Goal: Task Accomplishment & Management: Manage account settings

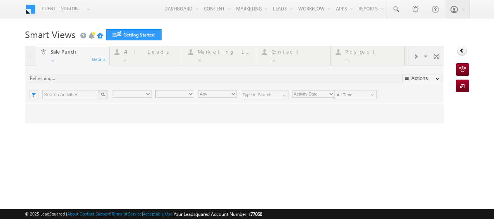
type input "Any Owner"
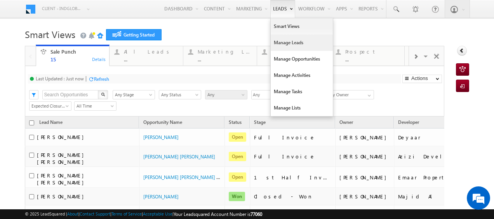
click at [275, 41] on link "Manage Leads" at bounding box center [302, 43] width 62 height 16
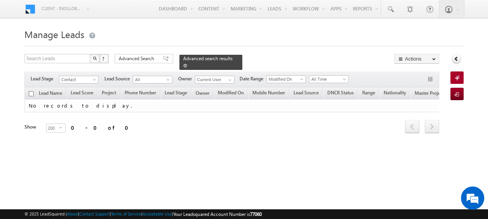
click at [187, 64] on span at bounding box center [185, 66] width 4 height 4
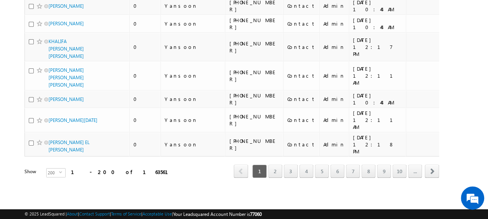
scroll to position [4917, 0]
drag, startPoint x: 113, startPoint y: 167, endPoint x: 95, endPoint y: 167, distance: 17.9
click at [95, 168] on div "Show 200 select 200" at bounding box center [76, 173] width 104 height 11
click at [98, 168] on div "Show 200 select 200" at bounding box center [76, 173] width 104 height 11
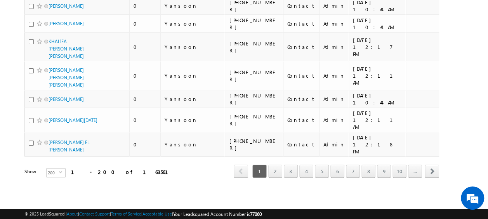
click at [102, 168] on div "Show 200 select 200" at bounding box center [76, 173] width 104 height 11
drag, startPoint x: 102, startPoint y: 166, endPoint x: 95, endPoint y: 168, distance: 8.1
click at [101, 168] on div "Show 200 select 200" at bounding box center [76, 173] width 104 height 11
click at [94, 168] on div "Show 200 select 200" at bounding box center [76, 173] width 104 height 11
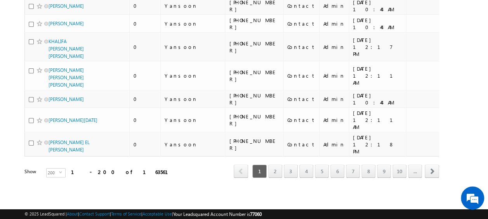
click at [98, 168] on div "Show 200 select 200" at bounding box center [76, 173] width 104 height 11
drag, startPoint x: 95, startPoint y: 162, endPoint x: 101, endPoint y: 165, distance: 7.1
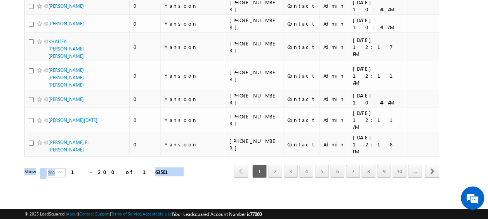
drag, startPoint x: 101, startPoint y: 165, endPoint x: 95, endPoint y: 174, distance: 10.0
drag, startPoint x: 94, startPoint y: 168, endPoint x: 104, endPoint y: 166, distance: 10.2
click at [104, 168] on div "Show 200 select 200" at bounding box center [76, 173] width 104 height 11
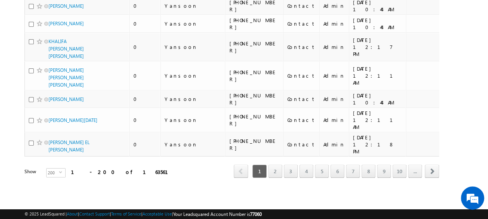
drag, startPoint x: 109, startPoint y: 167, endPoint x: 94, endPoint y: 167, distance: 15.9
click at [94, 168] on div "Show 200 select 200" at bounding box center [76, 173] width 104 height 11
click at [102, 168] on div "Show 200 select 200" at bounding box center [76, 173] width 104 height 11
drag, startPoint x: 95, startPoint y: 165, endPoint x: 105, endPoint y: 167, distance: 10.7
click at [110, 168] on div "Show 200 select 200" at bounding box center [76, 173] width 104 height 11
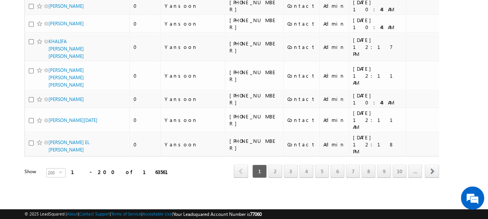
click at [99, 168] on div "Show 200 select 200" at bounding box center [76, 173] width 104 height 11
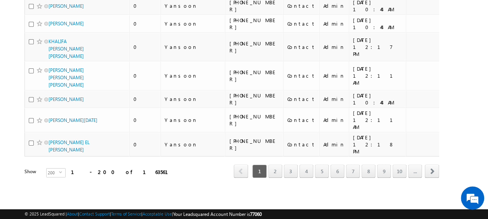
click at [99, 168] on div "Show 200 select 200" at bounding box center [76, 173] width 104 height 11
click at [98, 168] on div "Show 200 select 200" at bounding box center [76, 173] width 104 height 11
click at [97, 168] on div "Show 200 select 200" at bounding box center [76, 173] width 104 height 11
drag, startPoint x: 96, startPoint y: 165, endPoint x: 95, endPoint y: 169, distance: 3.9
click at [95, 169] on div "Show 200 select 200" at bounding box center [76, 173] width 104 height 11
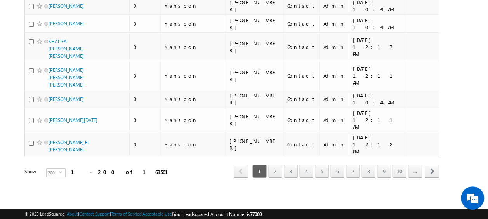
click at [99, 168] on div "Show 200 select 200" at bounding box center [76, 173] width 104 height 11
drag, startPoint x: 99, startPoint y: 168, endPoint x: 93, endPoint y: 168, distance: 5.4
click at [97, 168] on div "Show 200 select 200" at bounding box center [76, 173] width 104 height 11
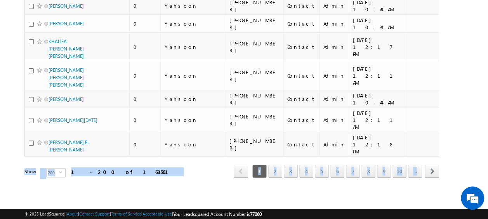
drag, startPoint x: 21, startPoint y: 166, endPoint x: 106, endPoint y: 166, distance: 85.0
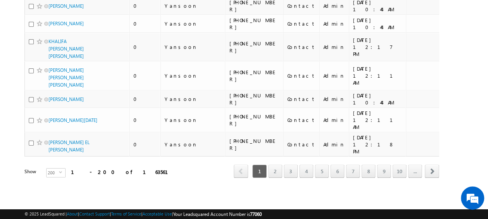
click at [109, 168] on div "Show 200 select 200" at bounding box center [76, 173] width 104 height 11
drag, startPoint x: 109, startPoint y: 166, endPoint x: 94, endPoint y: 166, distance: 15.9
click at [94, 168] on div "Show 200 select 200" at bounding box center [76, 173] width 104 height 11
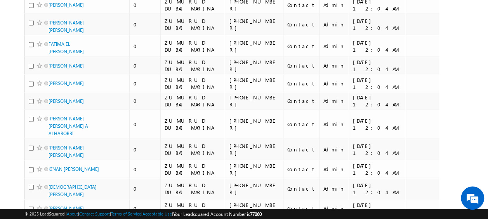
scroll to position [0, 0]
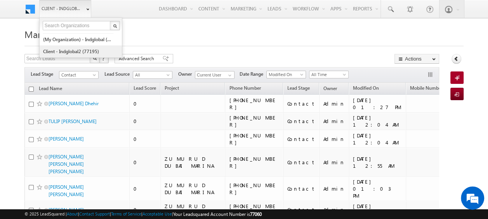
click at [75, 50] on link "Client - indglobal2 (77195)" at bounding box center [78, 51] width 71 height 12
